Goal: Transaction & Acquisition: Purchase product/service

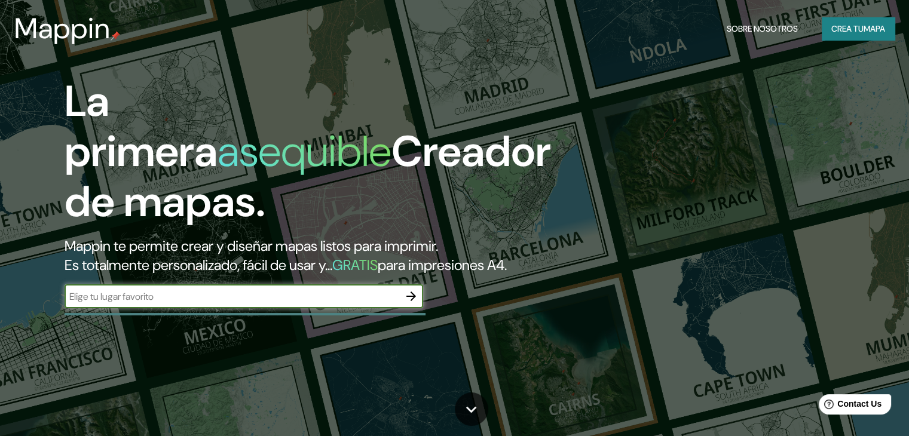
click at [845, 29] on font "Crea tu" at bounding box center [847, 28] width 32 height 11
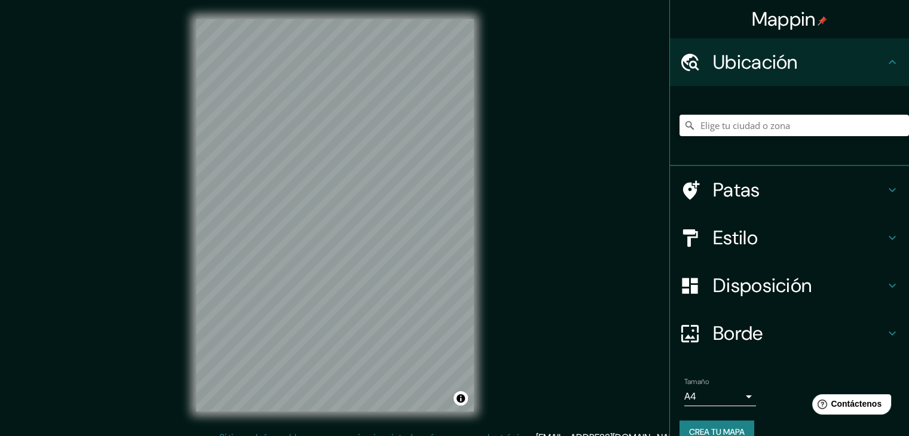
click at [747, 127] on input "Elige tu ciudad o zona" at bounding box center [795, 126] width 230 height 22
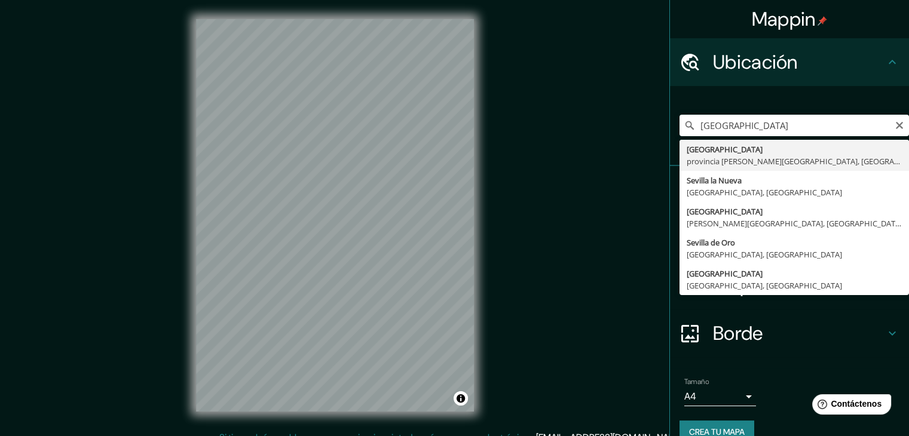
type input "[GEOGRAPHIC_DATA], [GEOGRAPHIC_DATA][PERSON_NAME], [GEOGRAPHIC_DATA]"
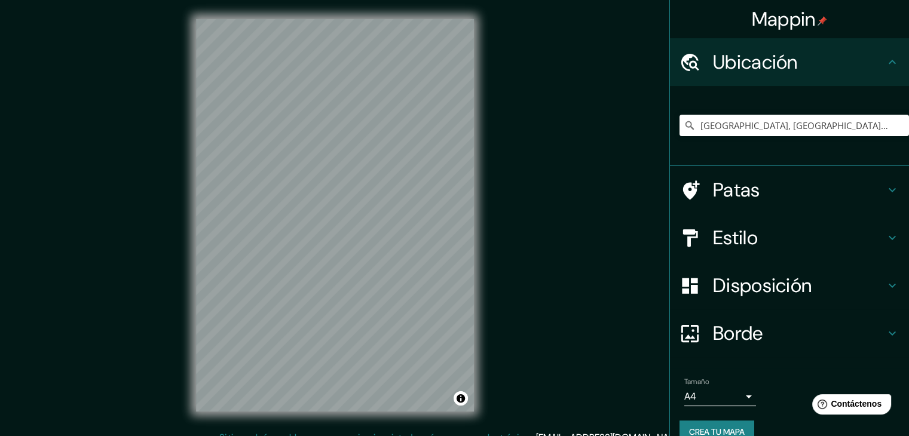
click at [759, 242] on h4 "Estilo" at bounding box center [799, 238] width 172 height 24
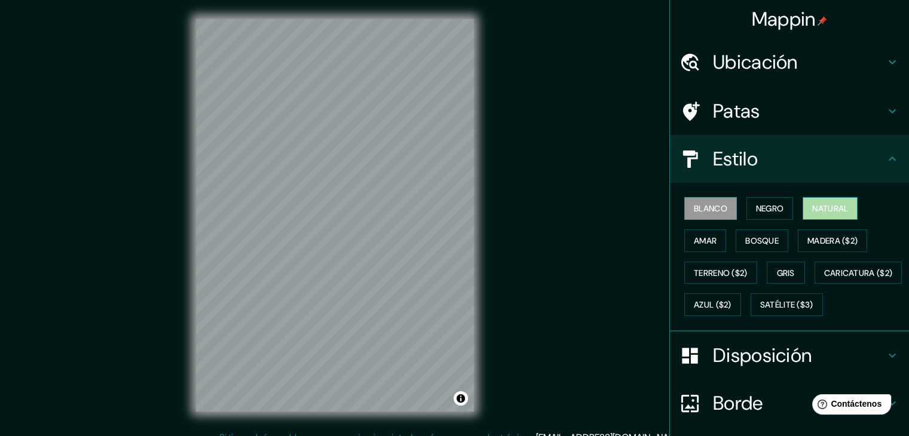
click at [815, 209] on font "Natural" at bounding box center [830, 208] width 36 height 11
click at [772, 206] on font "Negro" at bounding box center [770, 208] width 28 height 11
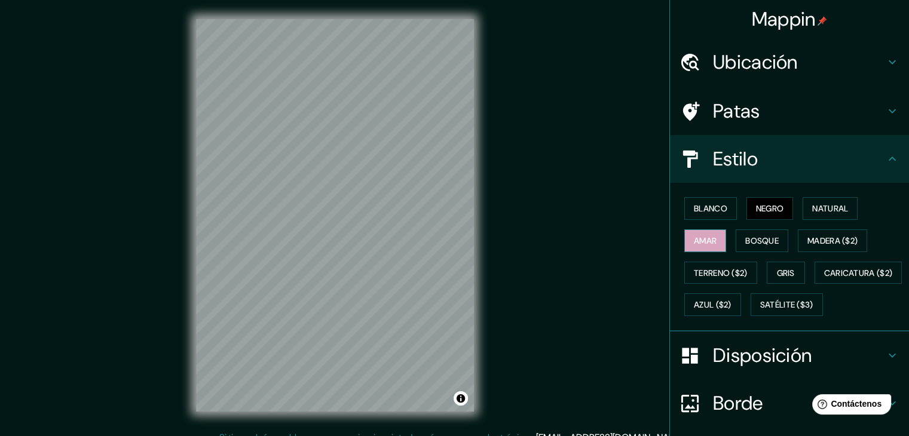
click at [696, 235] on font "Amar" at bounding box center [705, 240] width 23 height 11
click at [736, 240] on button "Bosque" at bounding box center [762, 241] width 53 height 23
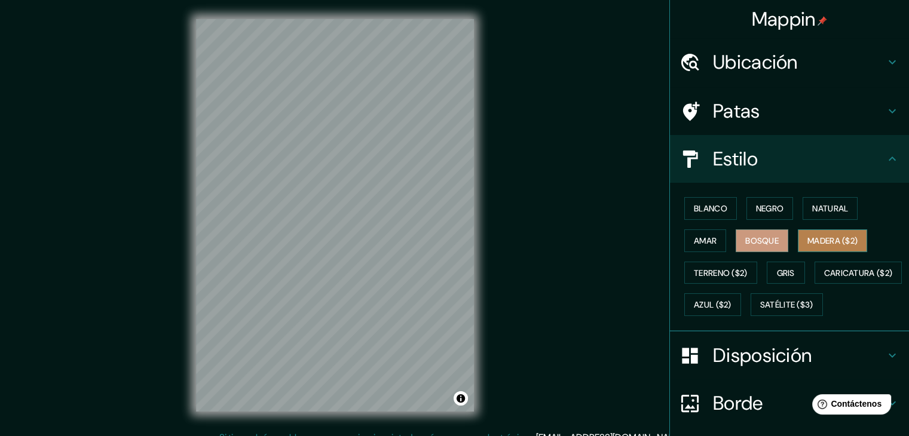
click at [821, 233] on font "Madera ($2)" at bounding box center [833, 241] width 50 height 16
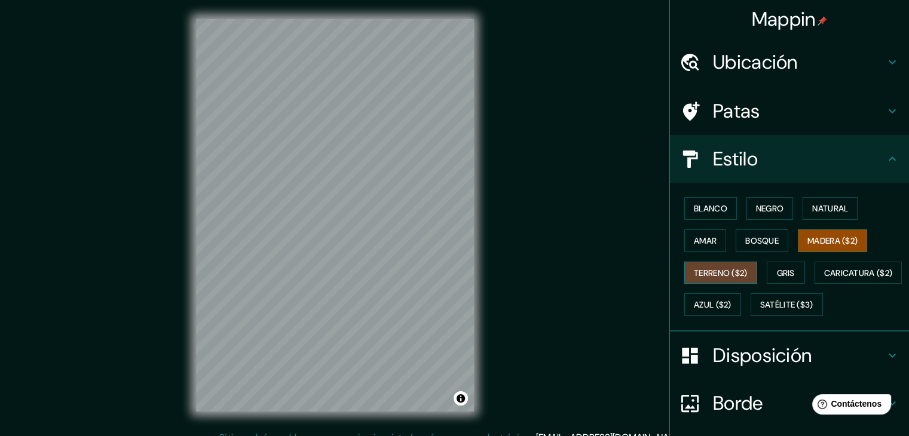
click at [694, 273] on font "Terreno ($2)" at bounding box center [721, 273] width 54 height 11
click at [760, 311] on font "Satélite ($3)" at bounding box center [786, 305] width 53 height 11
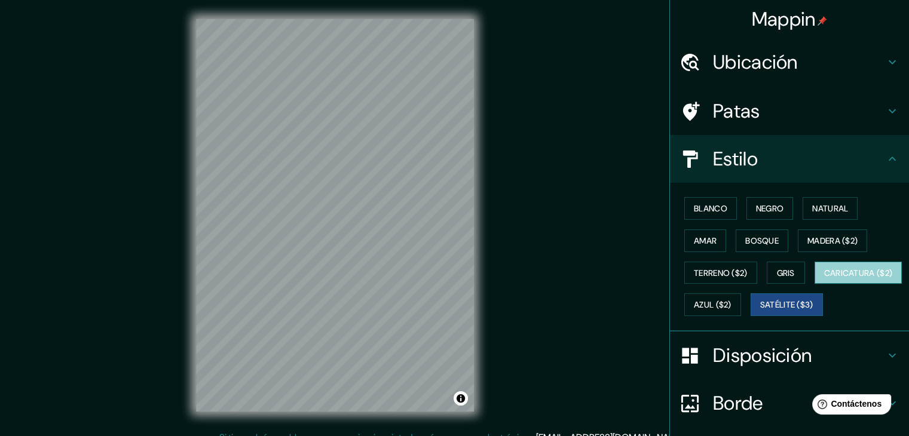
click at [824, 279] on font "Caricatura ($2)" at bounding box center [858, 273] width 69 height 11
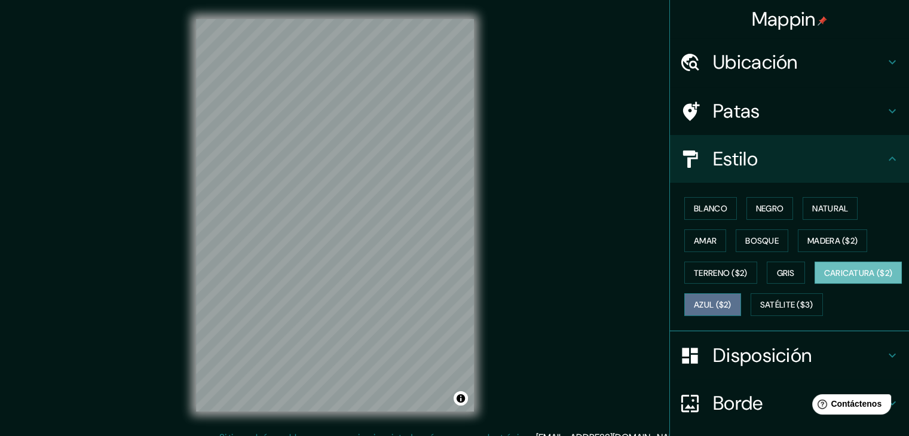
click at [732, 301] on font "Azul ($2)" at bounding box center [713, 305] width 38 height 11
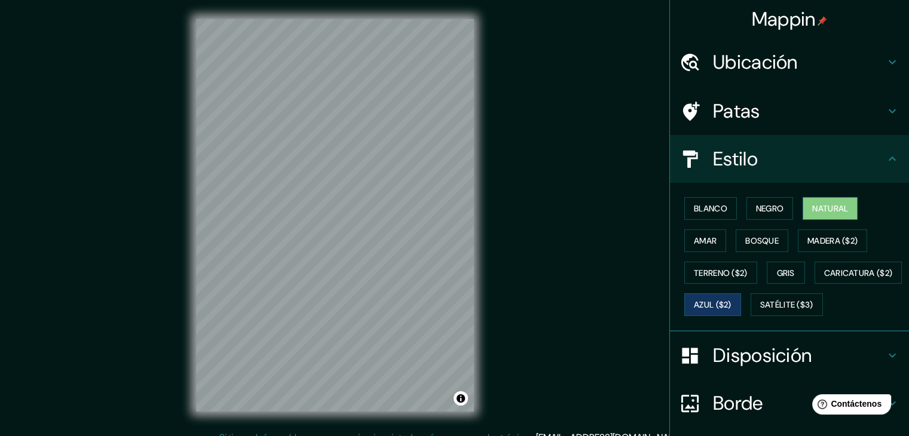
click at [813, 204] on font "Natural" at bounding box center [830, 208] width 36 height 11
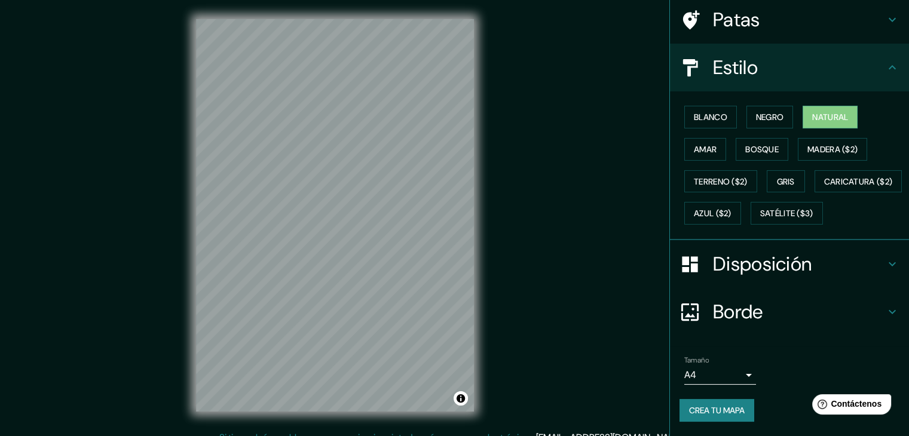
scroll to position [121, 0]
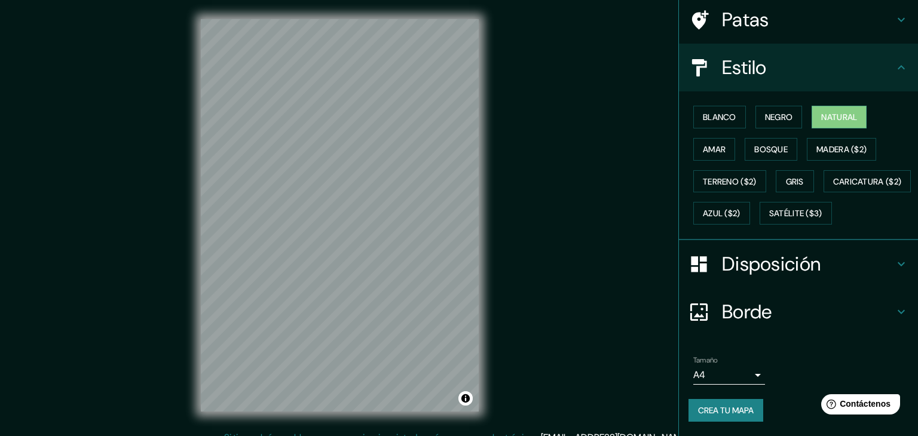
click at [698, 375] on body "Mappin Ubicación [GEOGRAPHIC_DATA], [GEOGRAPHIC_DATA][PERSON_NAME], [GEOGRAPHIC…" at bounding box center [459, 218] width 918 height 436
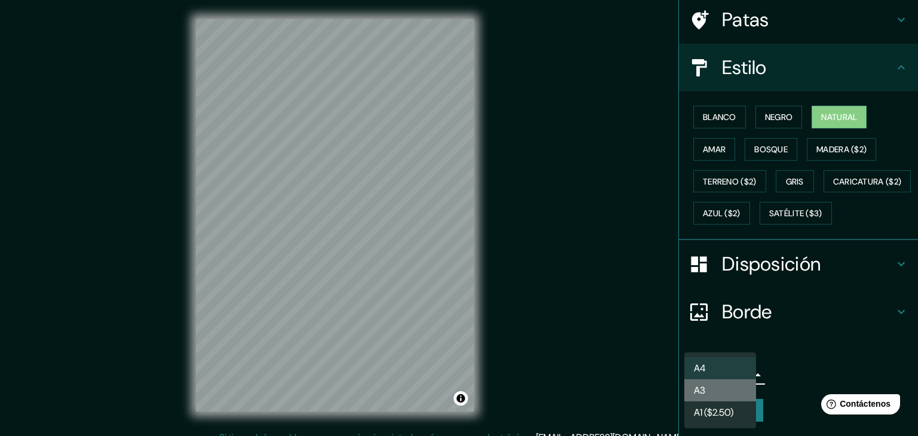
click at [730, 393] on li "A3" at bounding box center [720, 391] width 72 height 22
click at [715, 372] on body "Mappin Ubicación [GEOGRAPHIC_DATA], [GEOGRAPHIC_DATA][PERSON_NAME], [GEOGRAPHIC…" at bounding box center [459, 218] width 918 height 436
click at [717, 359] on li "A4" at bounding box center [720, 368] width 72 height 22
type input "single"
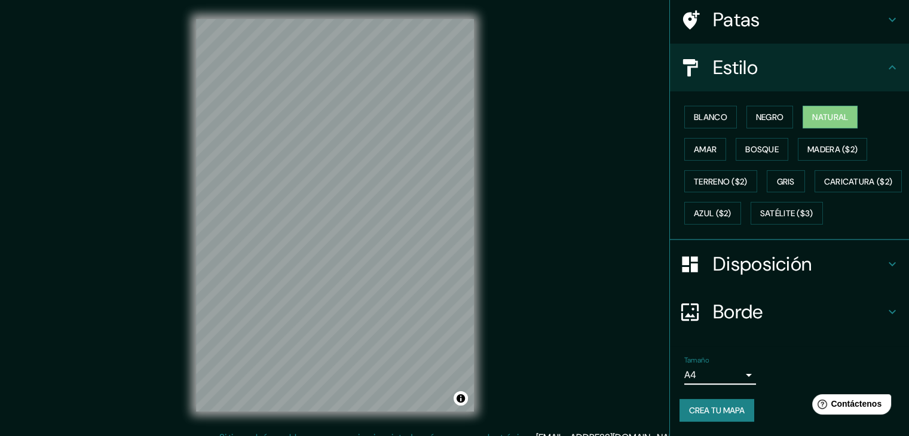
click at [710, 412] on font "Crea tu mapa" at bounding box center [717, 410] width 56 height 11
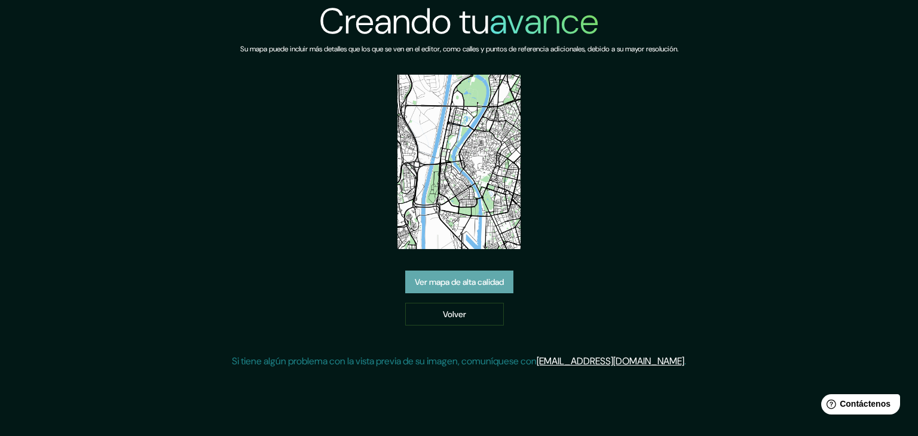
click at [457, 274] on font "Ver mapa de alta calidad" at bounding box center [459, 282] width 89 height 16
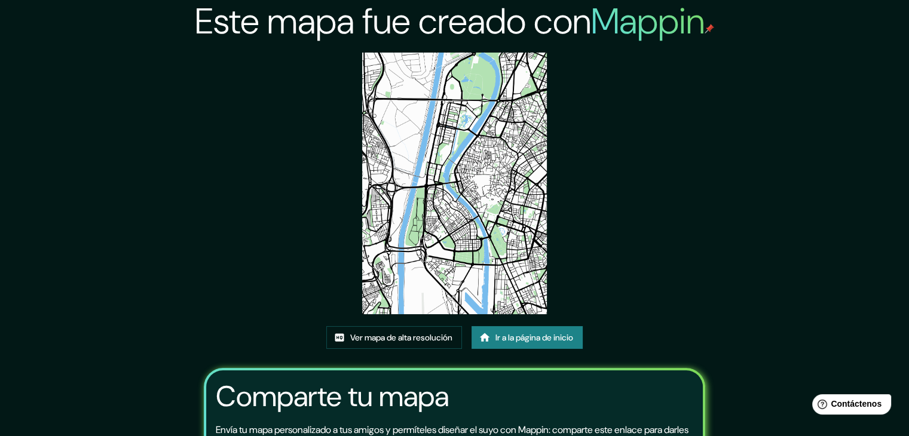
click at [430, 194] on img at bounding box center [454, 184] width 185 height 262
click at [392, 142] on img at bounding box center [454, 184] width 185 height 262
